Goal: Task Accomplishment & Management: Manage account settings

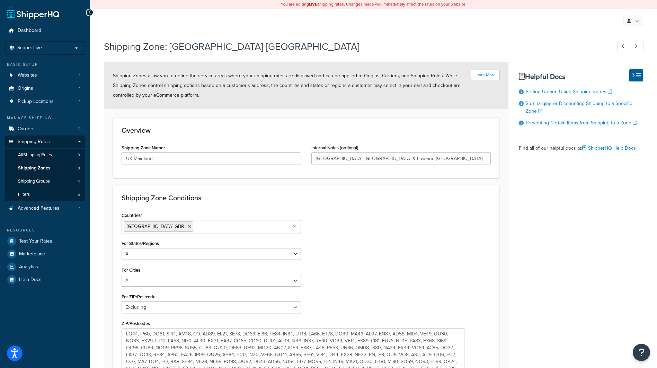
select select "excluding"
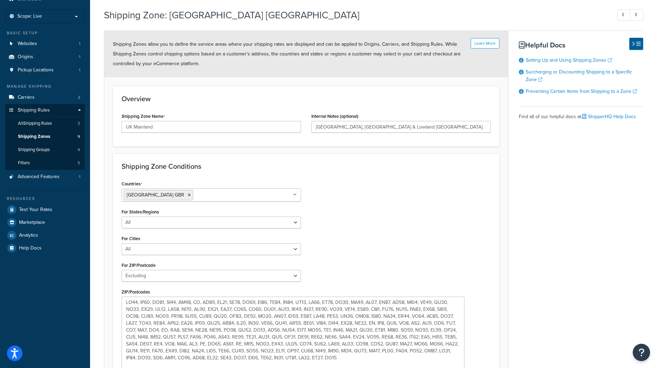
scroll to position [69, 0]
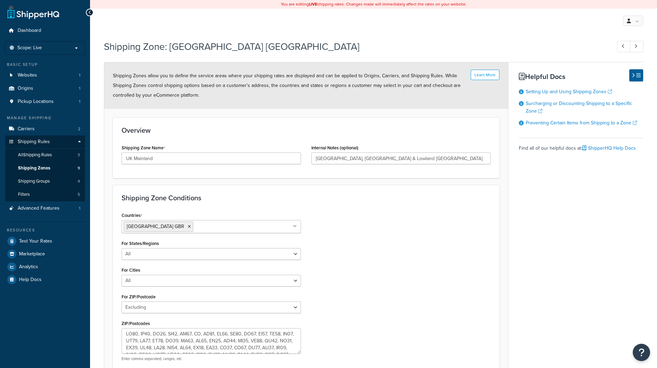
select select "excluding"
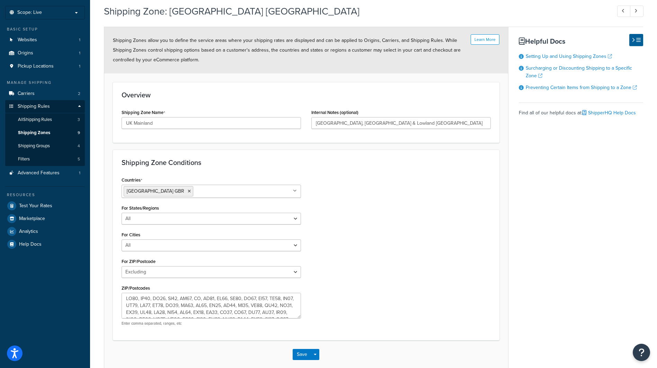
scroll to position [69, 0]
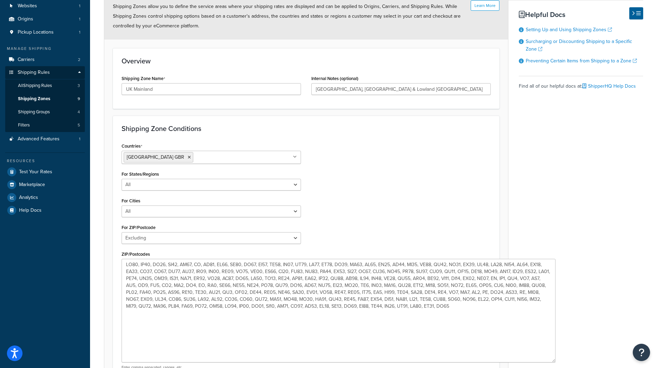
drag, startPoint x: 298, startPoint y: 280, endPoint x: 552, endPoint y: 358, distance: 266.1
click at [552, 358] on textarea "ZIP/Postcodes" at bounding box center [338, 310] width 434 height 103
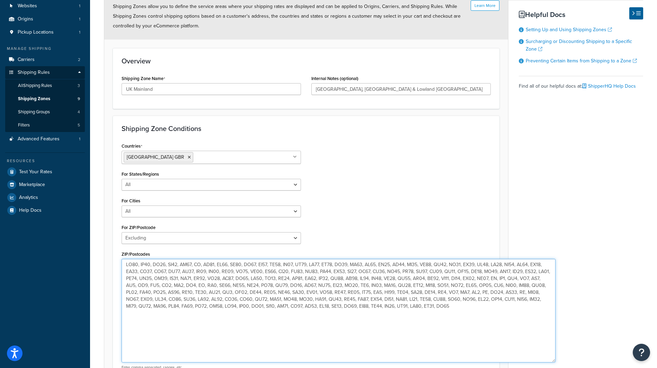
drag, startPoint x: 312, startPoint y: 308, endPoint x: 21, endPoint y: 253, distance: 295.9
click at [21, 253] on div "Dashboard Scope: Live Basic Setup Websites 1 Origins 1 Pickup Locations 1 Manag…" at bounding box center [328, 189] width 657 height 516
click at [313, 312] on textarea "ZIP/Postcodes" at bounding box center [338, 310] width 434 height 103
drag, startPoint x: 306, startPoint y: 309, endPoint x: 33, endPoint y: 262, distance: 277.7
click at [33, 262] on div "Dashboard Scope: Live Basic Setup Websites 1 Origins 1 Pickup Locations 1 Manag…" at bounding box center [328, 189] width 657 height 516
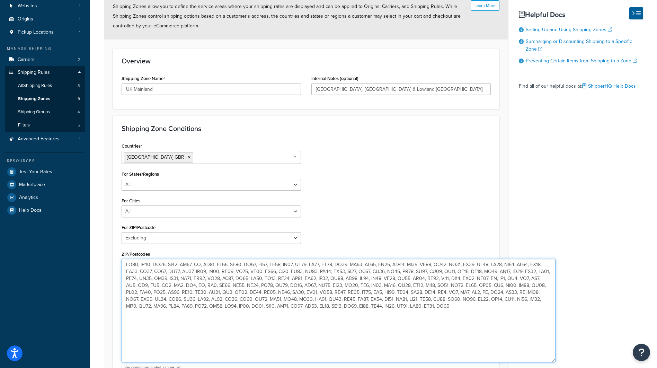
click at [270, 294] on textarea "ZIP/Postcodes" at bounding box center [338, 310] width 434 height 103
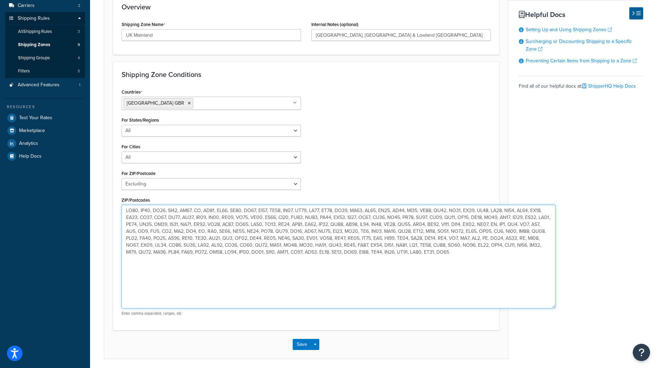
scroll to position [144, 0]
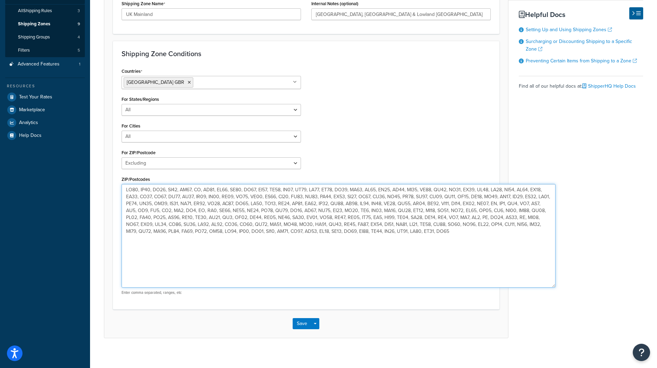
drag, startPoint x: 305, startPoint y: 234, endPoint x: 112, endPoint y: 178, distance: 201.1
click at [112, 178] on form "Learn More Shipping Zones allow you to define the service areas where your ship…" at bounding box center [306, 127] width 404 height 419
drag, startPoint x: 352, startPoint y: 241, endPoint x: 344, endPoint y: 234, distance: 10.8
click at [352, 241] on textarea "ZIP/Postcodes" at bounding box center [338, 235] width 434 height 103
click at [312, 249] on textarea "ZIP/Postcodes" at bounding box center [338, 235] width 434 height 103
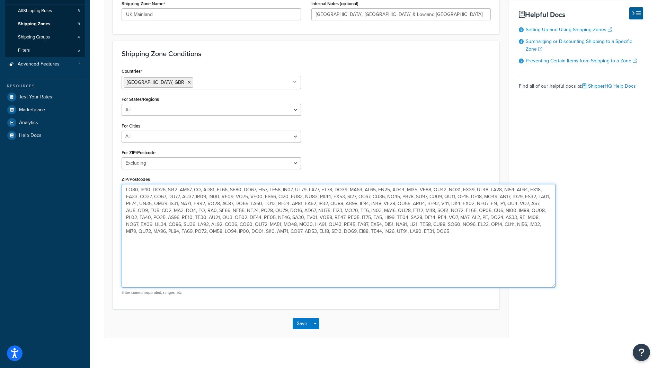
click at [277, 212] on textarea "ZIP/Postcodes" at bounding box center [338, 235] width 434 height 103
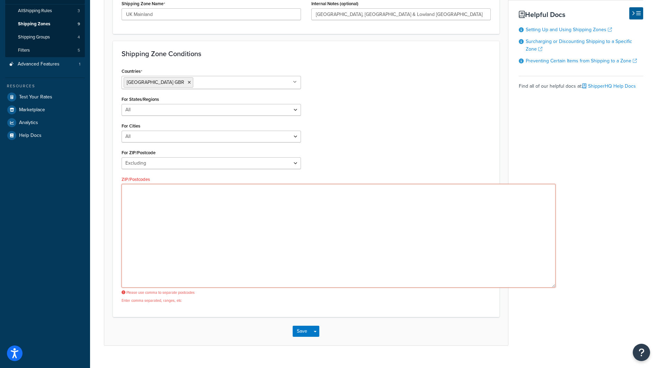
paste textarea "AB36, AB37, AB38, AB55, AB56, BT, FK17, FK18, FK19, FK20, FK21, FK22, FK23, FK2…"
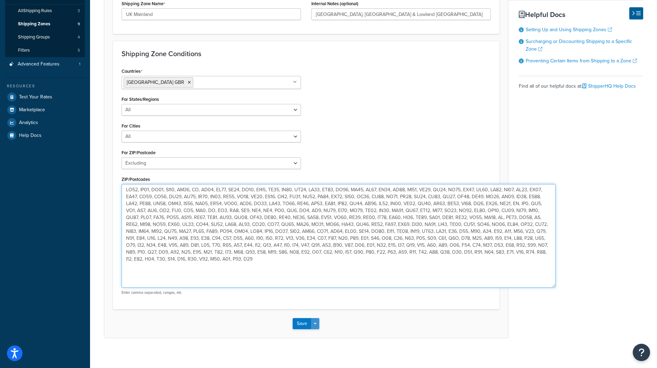
type textarea "AB36, AB37, AB38, AB55, AB56, BT, FK17, FK18, FK19, FK20, FK21, FK22, FK23, FK2…"
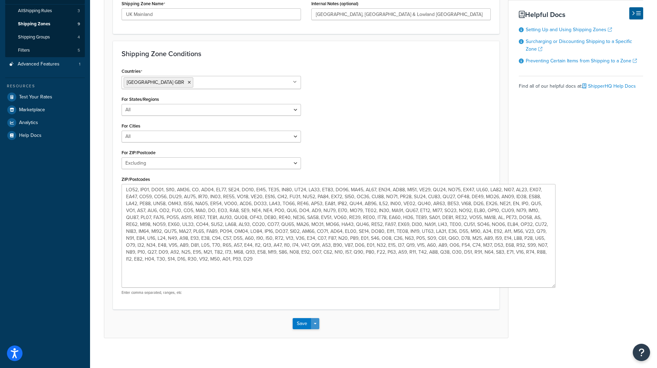
click at [312, 323] on button "Save Dropdown" at bounding box center [315, 323] width 8 height 11
click at [301, 324] on button "Save" at bounding box center [301, 323] width 19 height 11
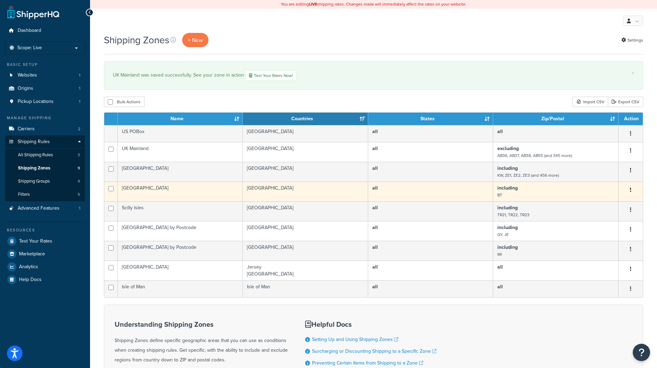
click at [628, 189] on button "button" at bounding box center [630, 189] width 10 height 11
click at [597, 202] on link "Edit" at bounding box center [602, 204] width 55 height 14
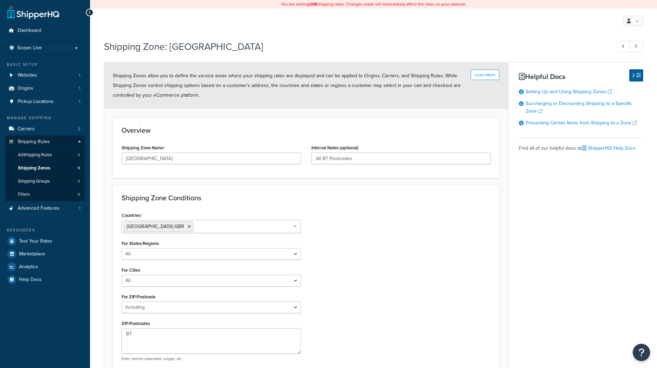
select select "including"
click at [638, 352] on icon "Open Resource Center" at bounding box center [641, 352] width 7 height 10
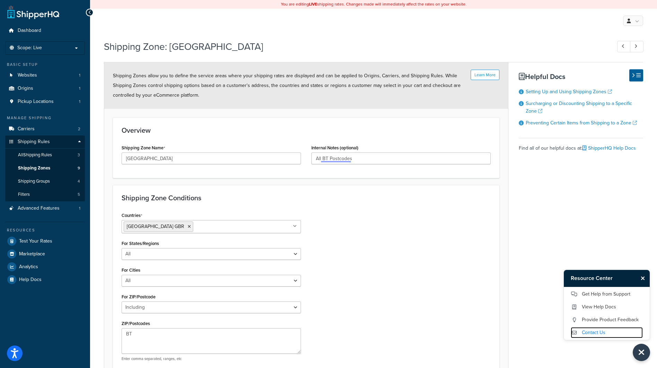
click at [596, 333] on link "Contact Us" at bounding box center [606, 332] width 72 height 11
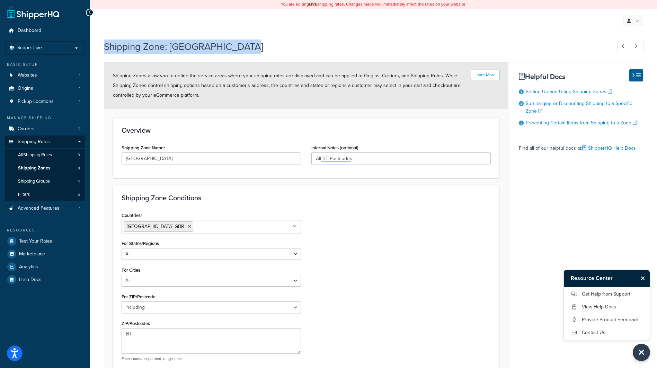
drag, startPoint x: 104, startPoint y: 47, endPoint x: 260, endPoint y: 53, distance: 155.5
click at [260, 53] on h1 "Shipping Zone: Northern Ireland" at bounding box center [354, 46] width 500 height 13
copy h1 "Shipping Zone: Northern Ireland"
click at [335, 41] on h1 "Shipping Zone: Northern Ireland" at bounding box center [354, 46] width 500 height 13
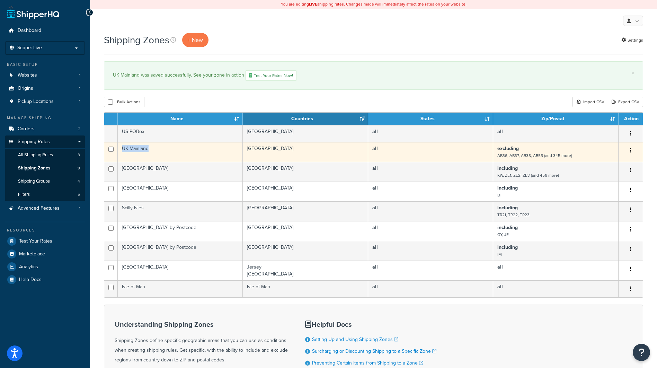
drag, startPoint x: 151, startPoint y: 148, endPoint x: 116, endPoint y: 146, distance: 35.0
click at [116, 146] on tr "UK Mainland [GEOGRAPHIC_DATA] all excluding AB36, AB37, AB38, AB55 (and 345 mor…" at bounding box center [373, 152] width 538 height 20
copy tr "UK Mainland"
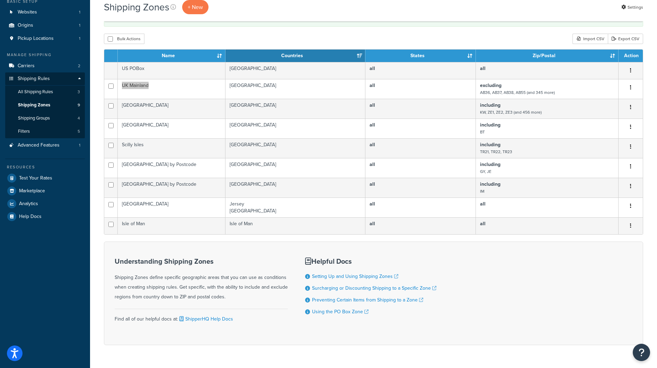
scroll to position [48, 0]
